Goal: Navigation & Orientation: Find specific page/section

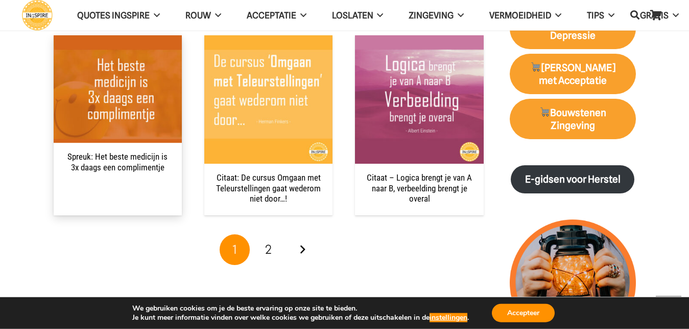
scroll to position [1043, 0]
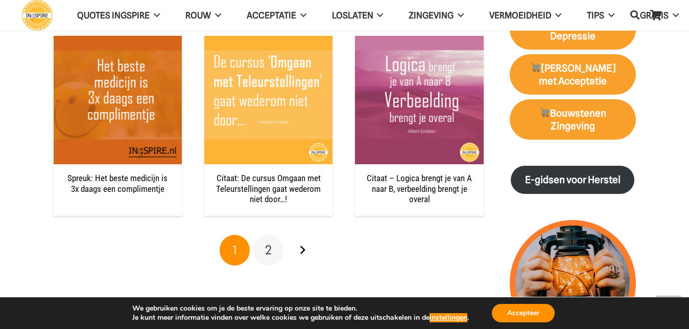
click at [270, 250] on span "2" at bounding box center [268, 249] width 7 height 15
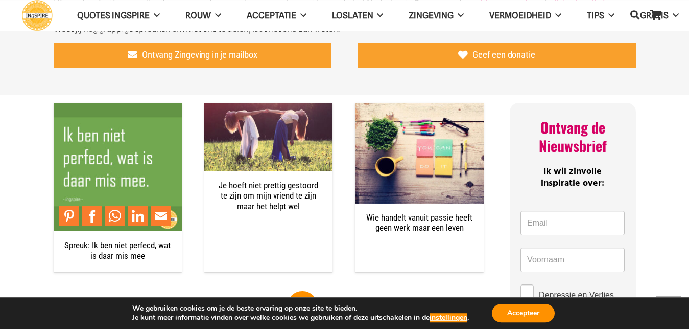
scroll to position [469, 0]
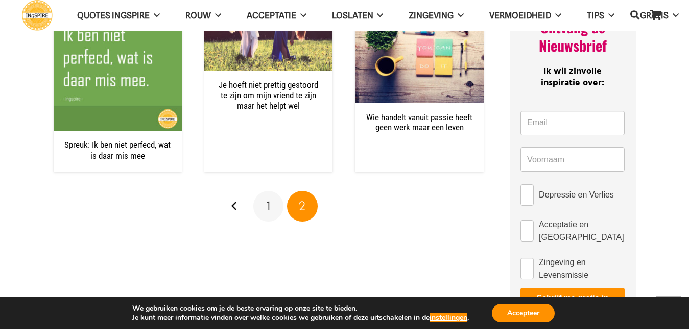
click at [271, 204] on link "1" at bounding box center [268, 206] width 31 height 31
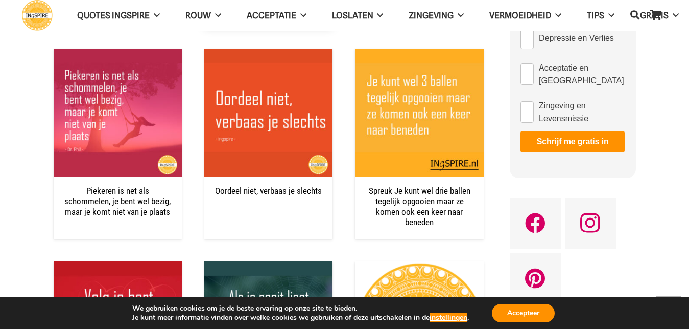
scroll to position [573, 0]
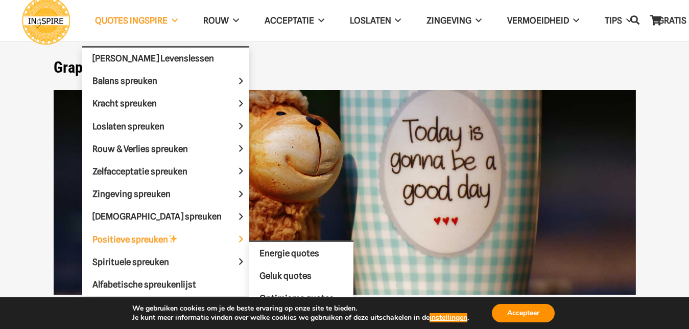
click at [110, 239] on span "Positieve spreuken" at bounding box center [143, 239] width 103 height 10
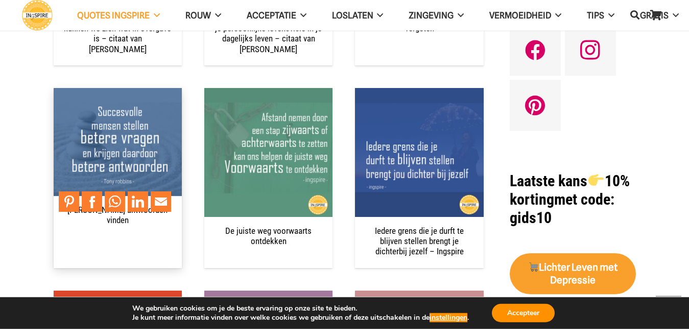
scroll to position [730, 0]
